Goal: Information Seeking & Learning: Learn about a topic

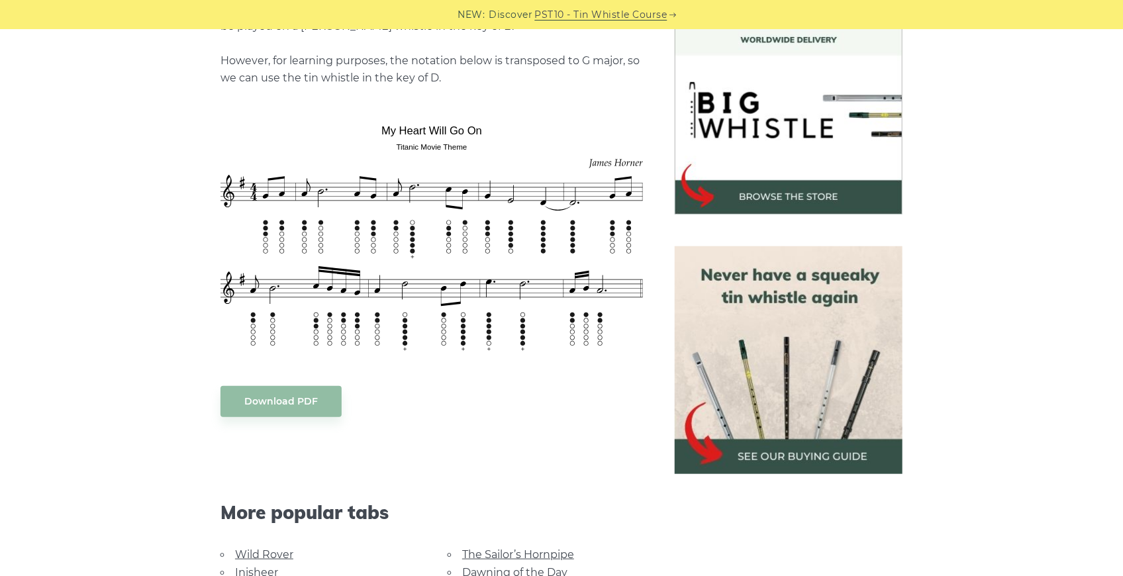
scroll to position [441, 0]
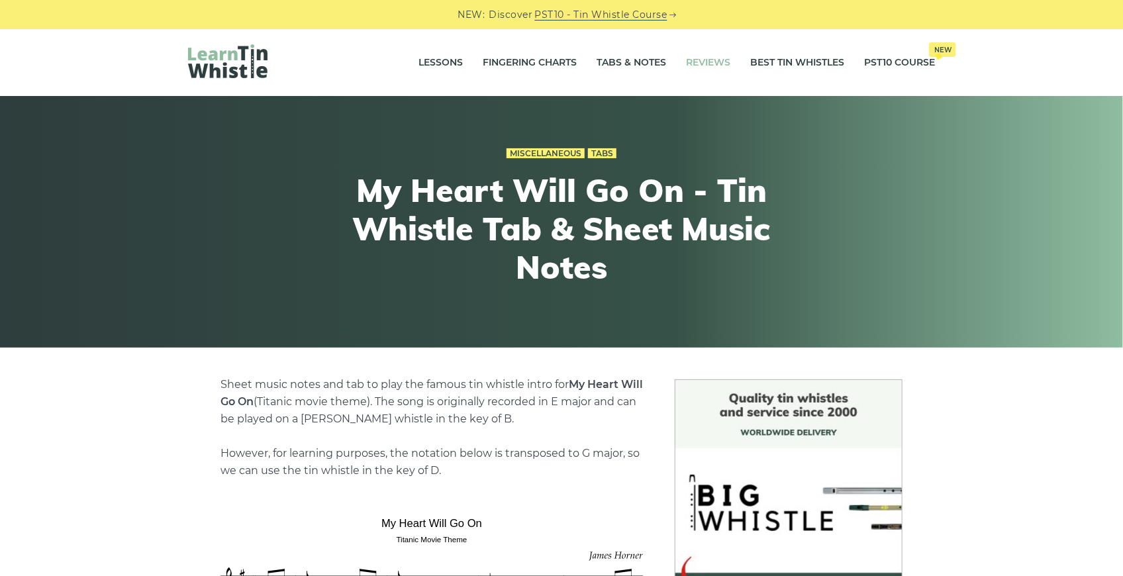
click at [676, 67] on li "Reviews" at bounding box center [708, 62] width 64 height 33
click at [617, 58] on link "Tabs & Notes" at bounding box center [632, 62] width 70 height 33
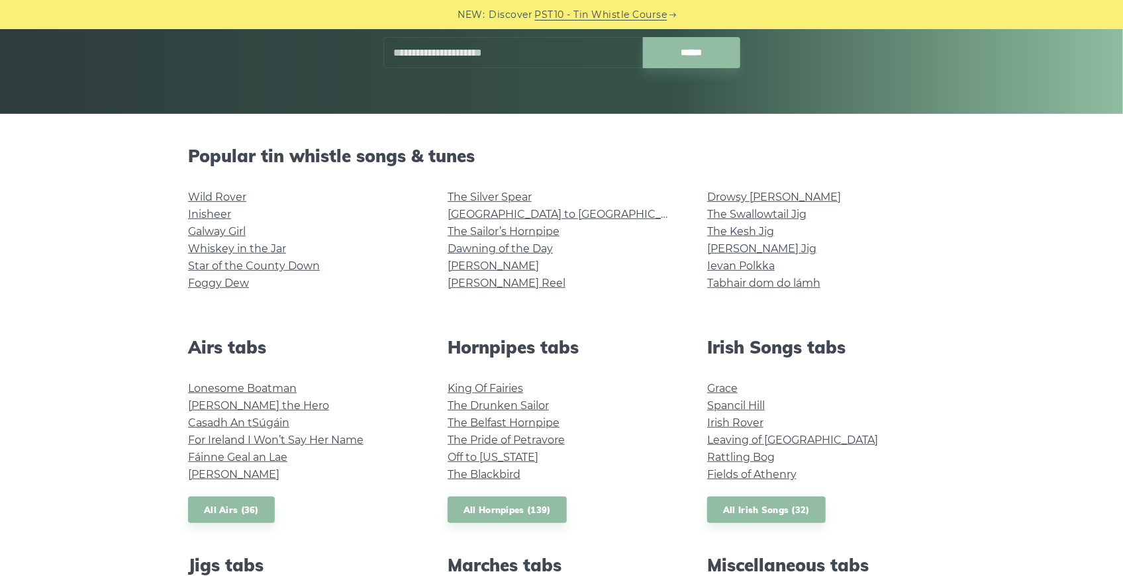
scroll to position [176, 0]
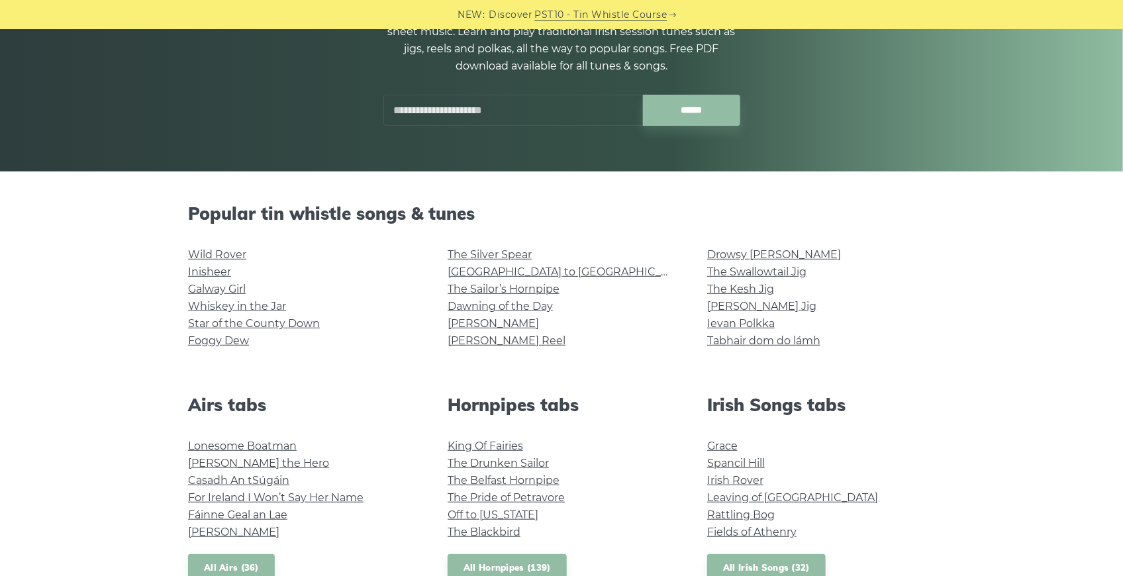
drag, startPoint x: 356, startPoint y: 214, endPoint x: 544, endPoint y: 174, distance: 192.9
click at [356, 214] on h2 "Popular tin whistle songs & tunes" at bounding box center [561, 213] width 747 height 21
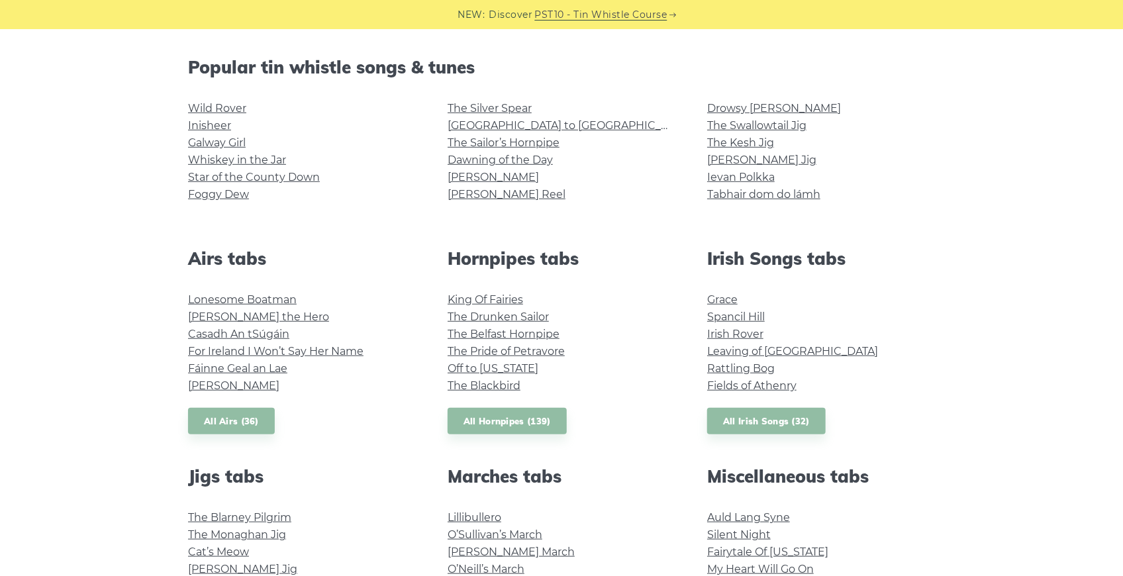
scroll to position [353, 0]
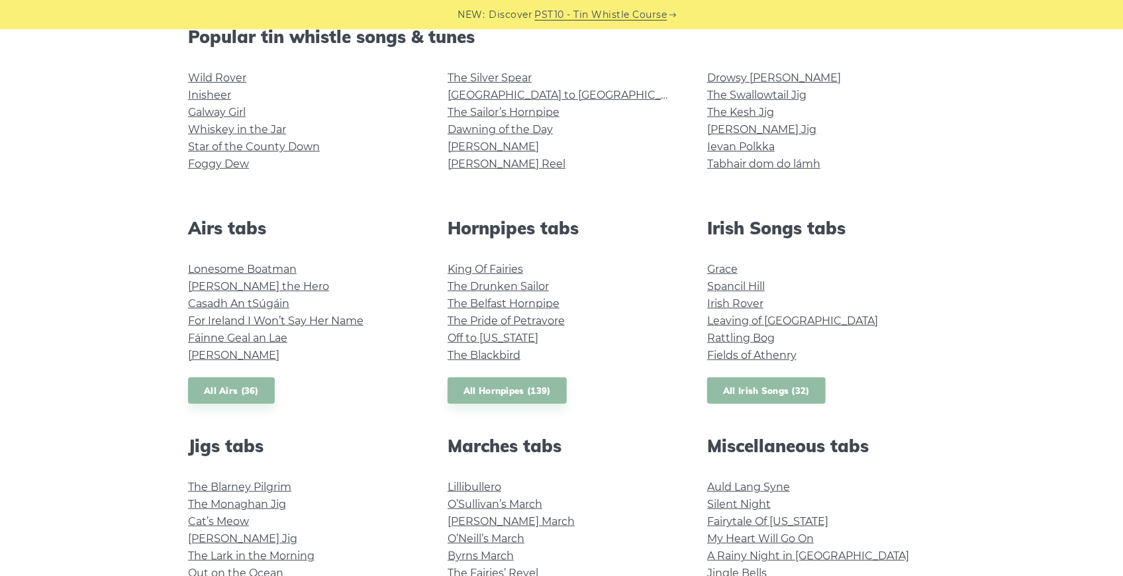
click at [759, 393] on link "All Irish Songs (32)" at bounding box center [766, 390] width 119 height 27
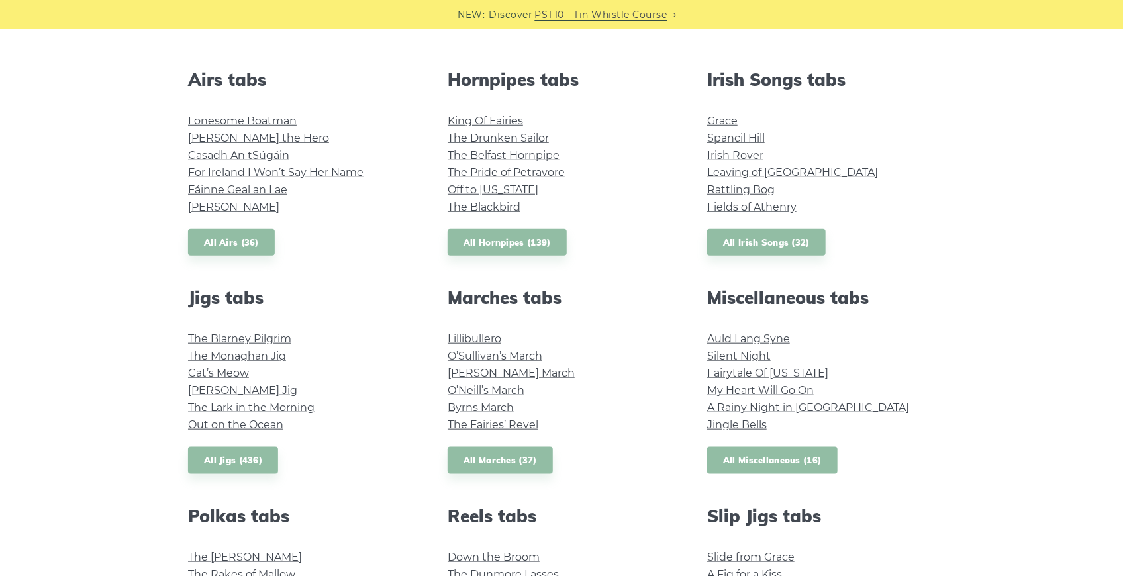
scroll to position [530, 0]
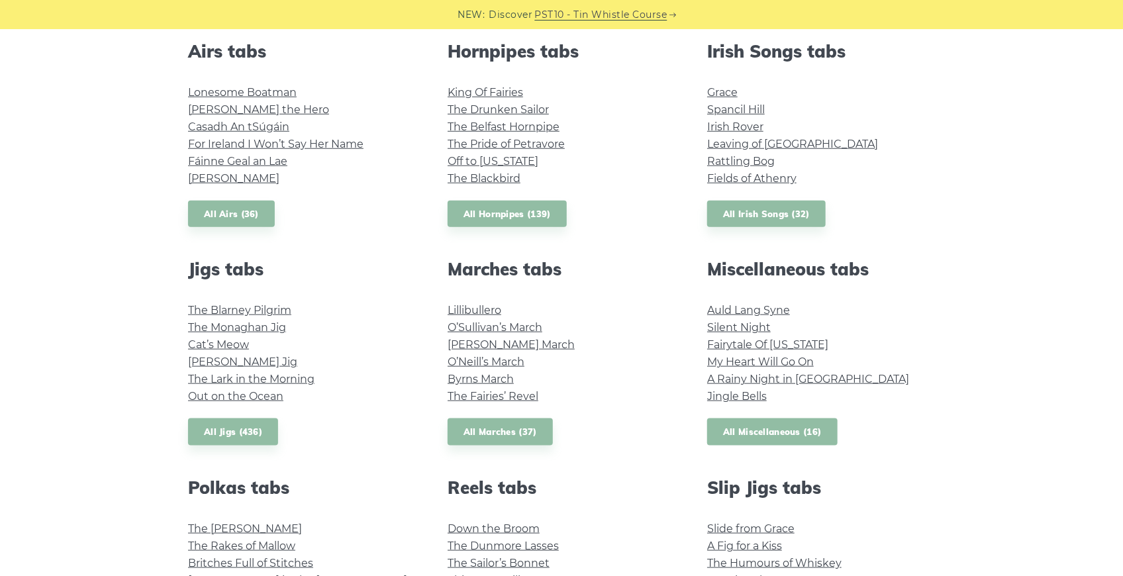
click at [783, 431] on link "All Miscellaneous (16)" at bounding box center [772, 432] width 130 height 27
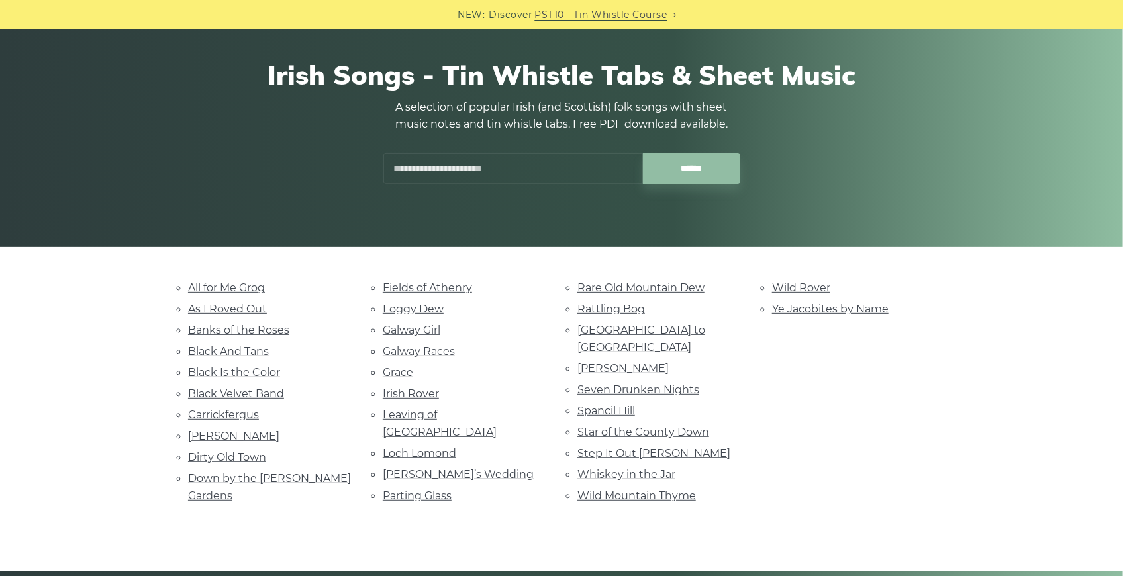
scroll to position [132, 0]
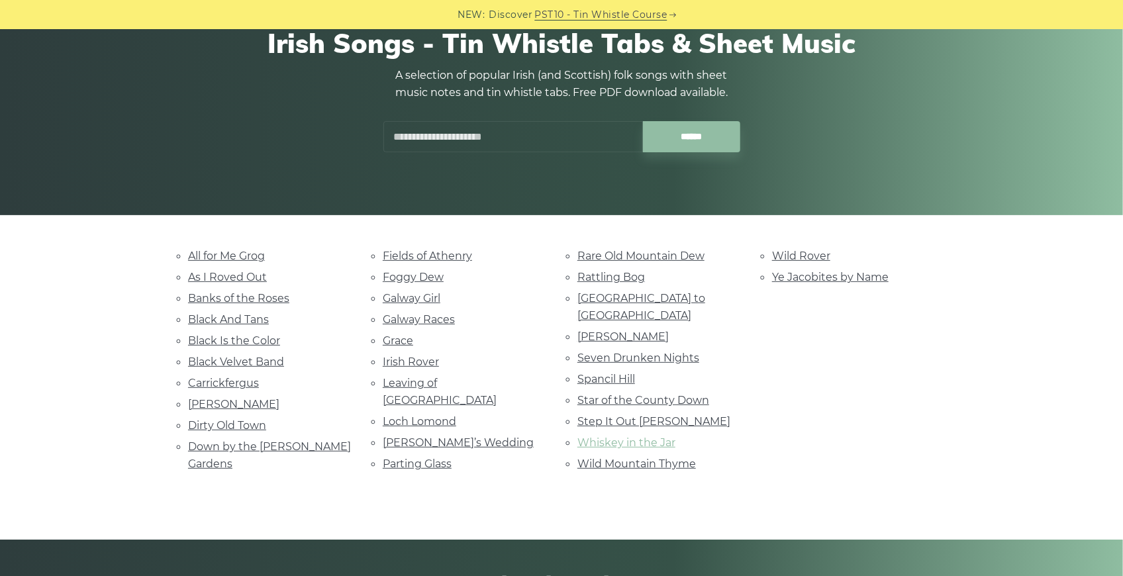
click at [649, 436] on link "Whiskey in the Jar" at bounding box center [626, 442] width 98 height 13
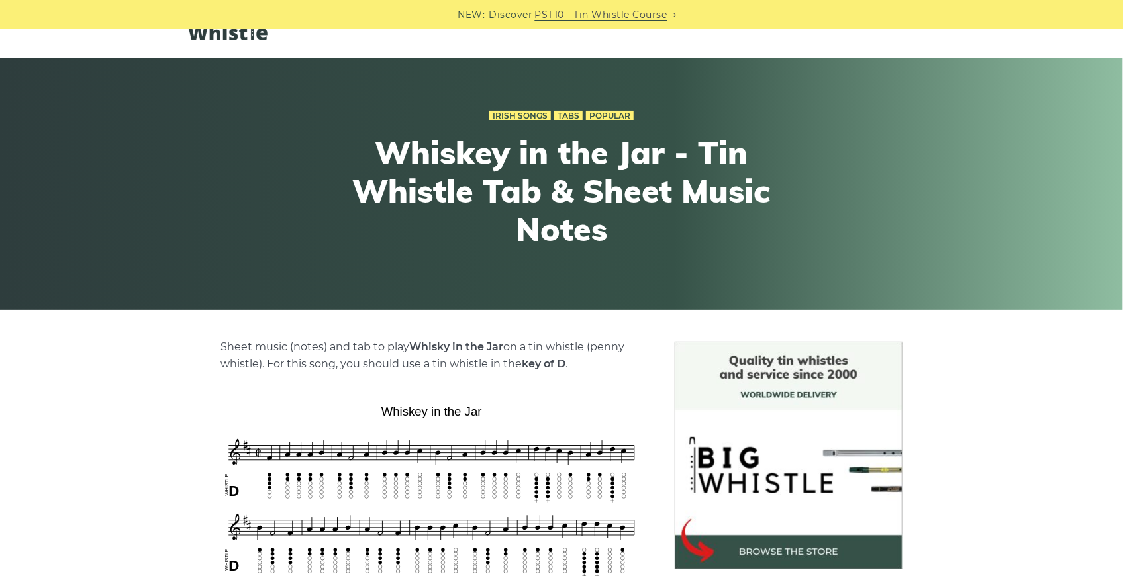
scroll to position [176, 0]
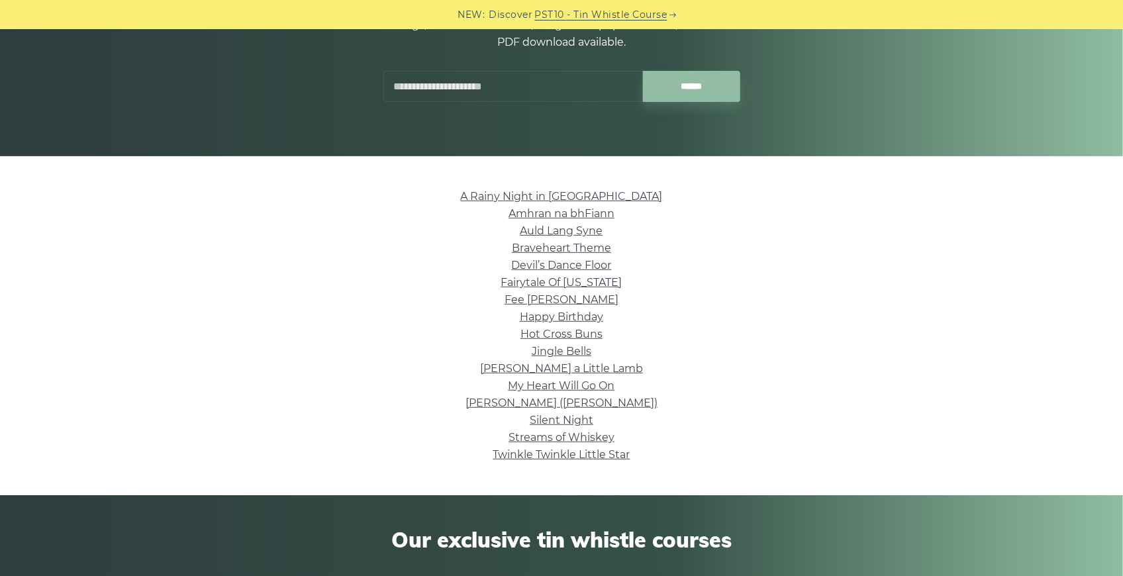
scroll to position [176, 0]
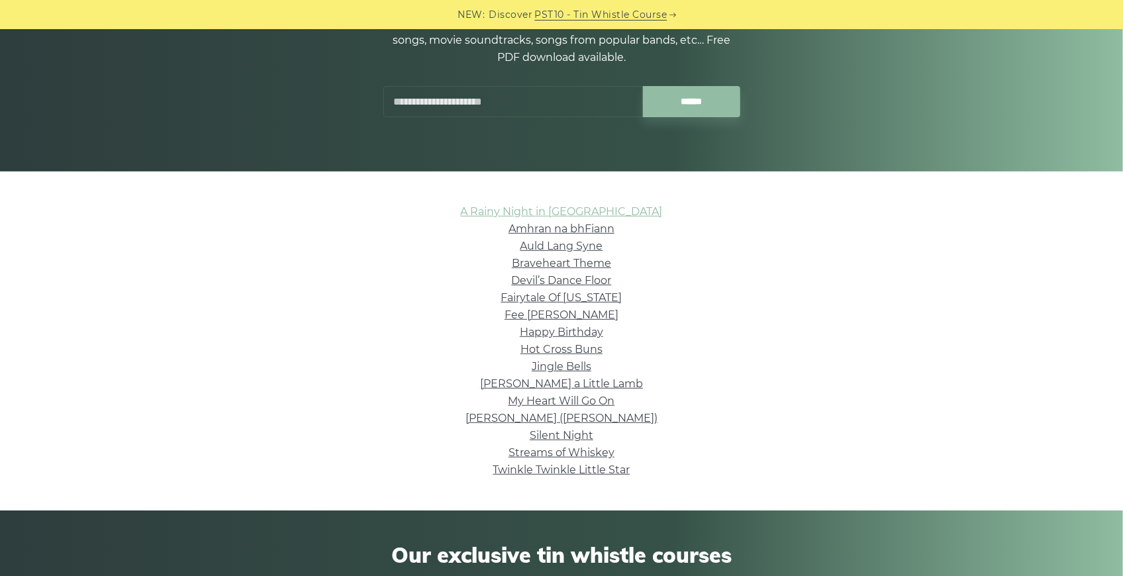
click at [567, 211] on link "A Rainy Night in [GEOGRAPHIC_DATA]" at bounding box center [562, 211] width 202 height 13
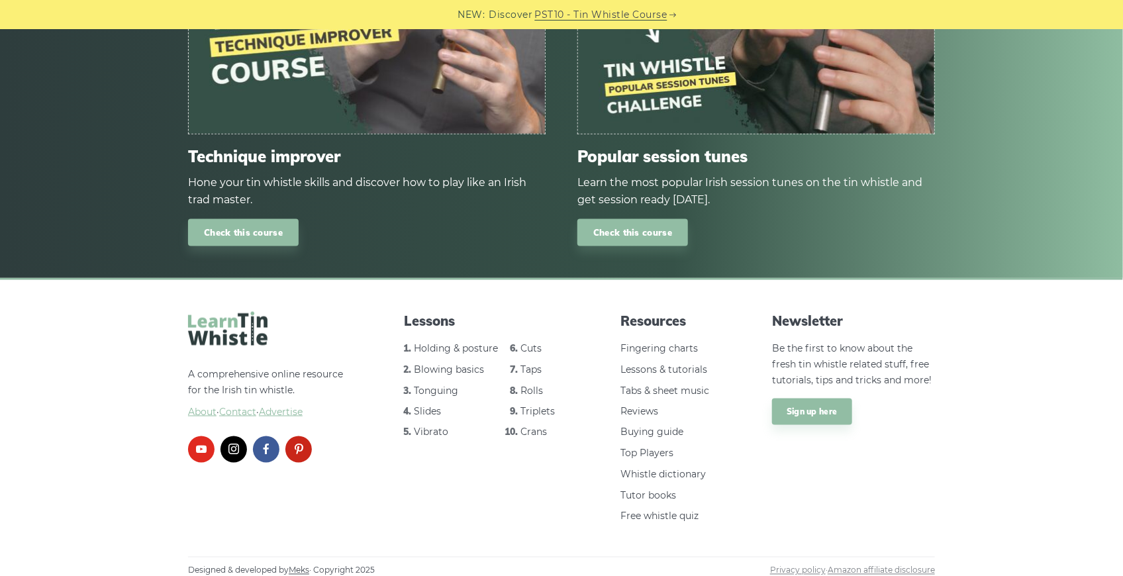
scroll to position [850, 0]
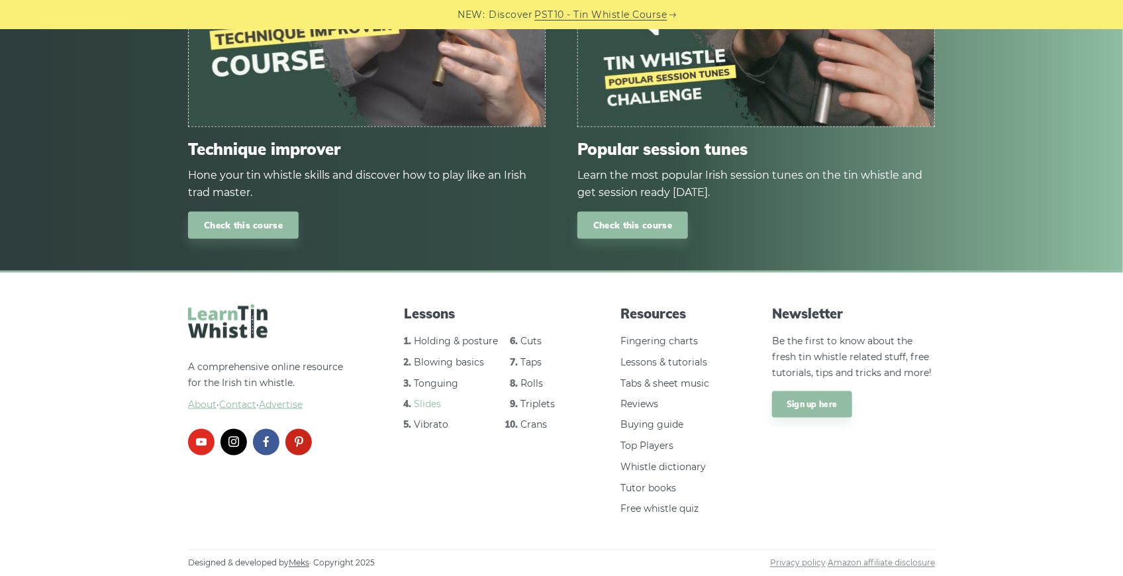
click at [421, 408] on link "Slides" at bounding box center [428, 404] width 27 height 12
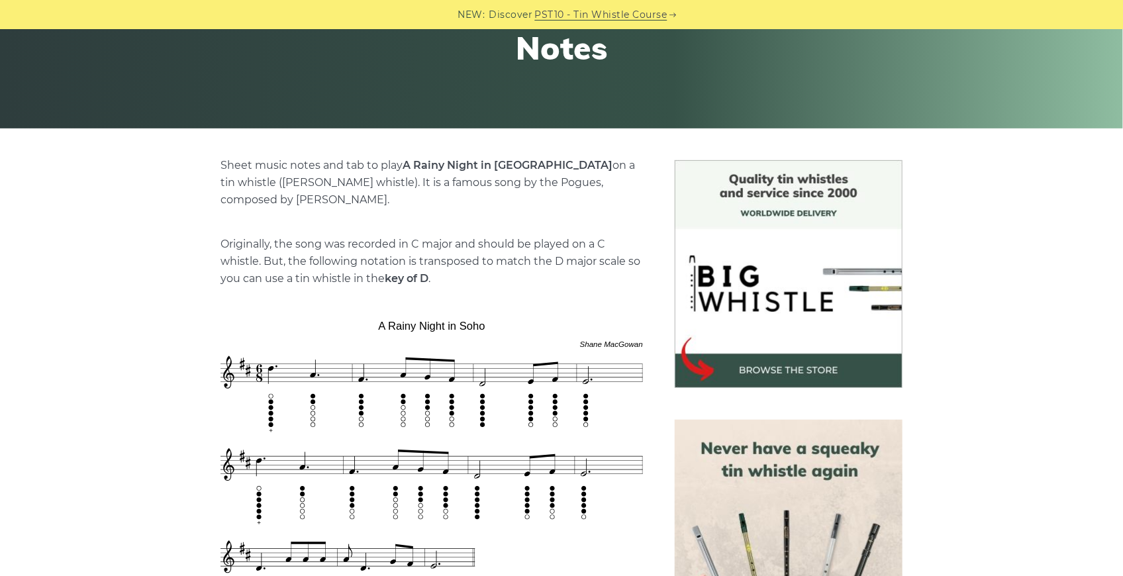
scroll to position [309, 0]
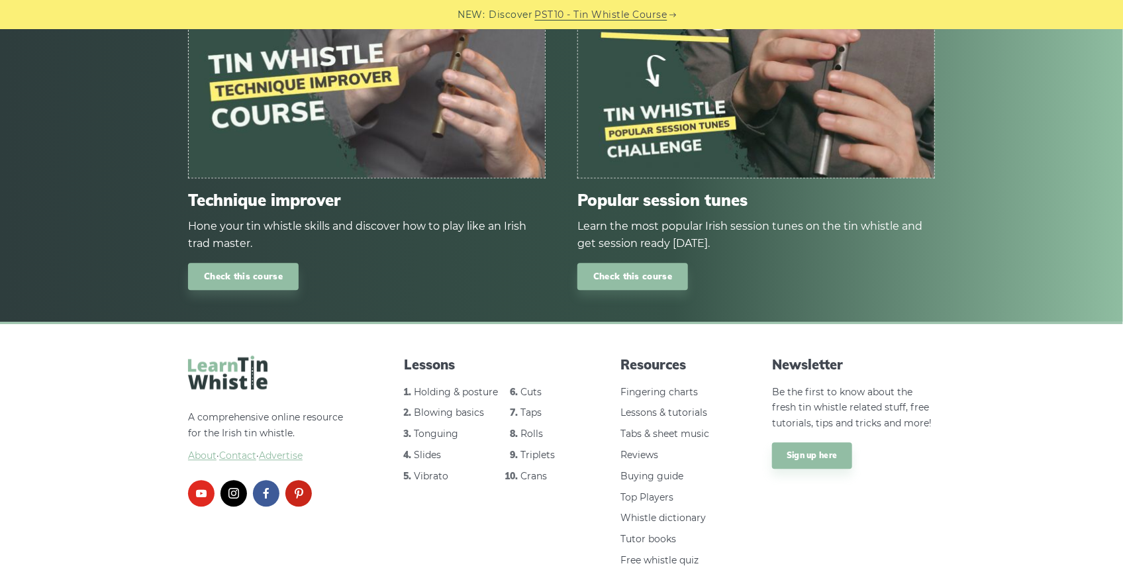
scroll to position [3995, 0]
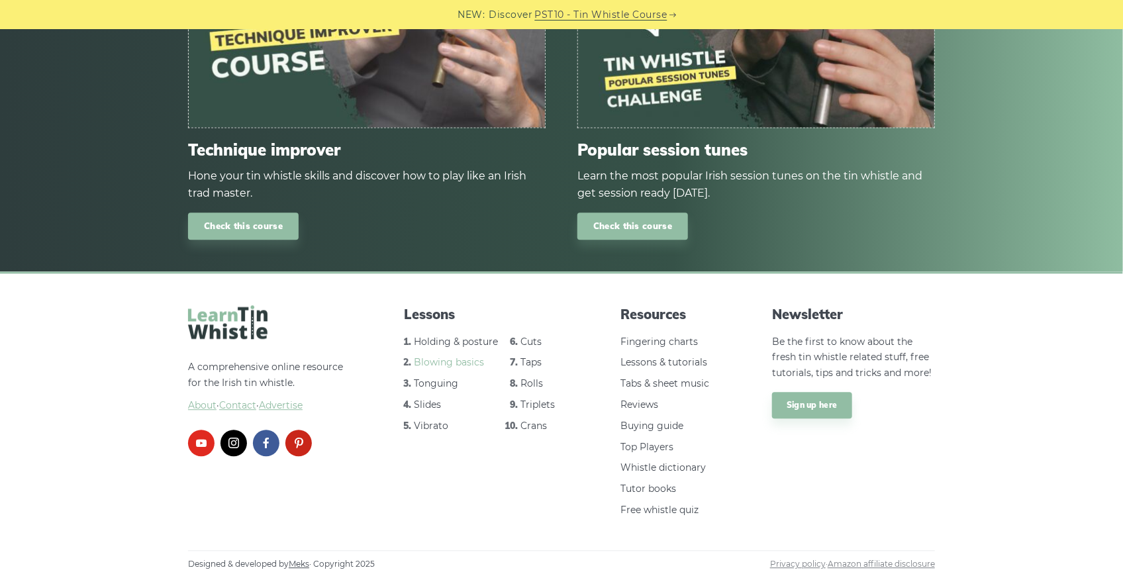
click at [448, 364] on link "Blowing basics" at bounding box center [450, 362] width 70 height 12
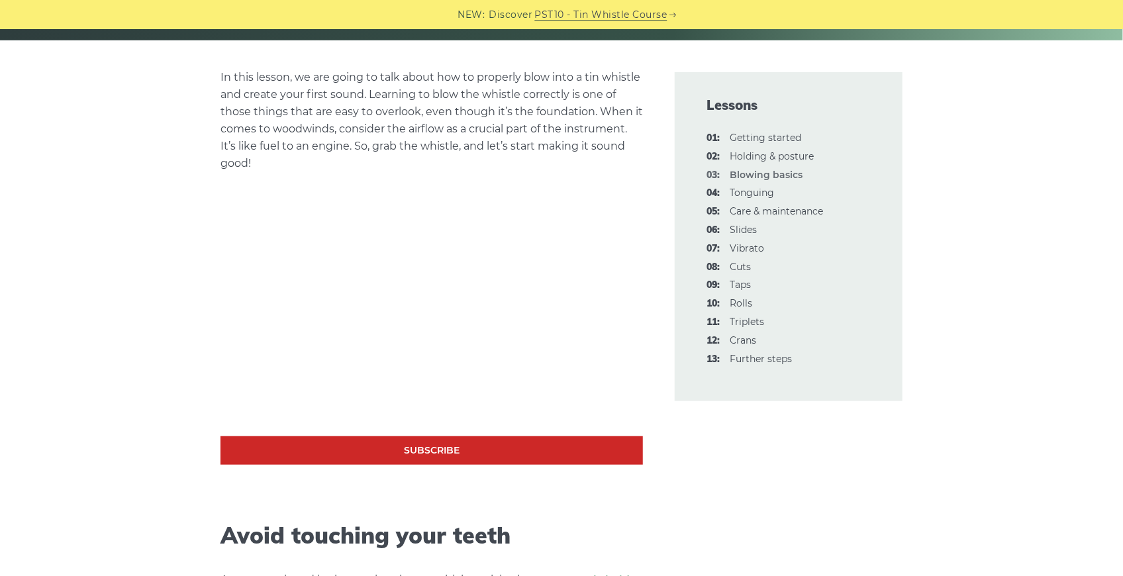
scroll to position [397, 0]
